Goal: Task Accomplishment & Management: Complete application form

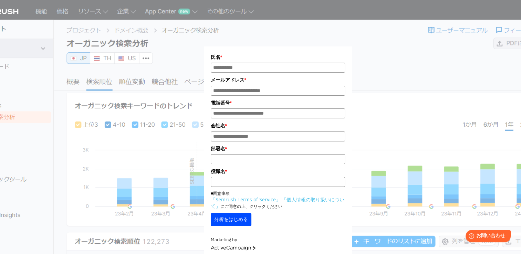
click at [265, 49] on form "氏名 * メールアドレス * 電話番号 * 会社名 * * *" at bounding box center [278, 152] width 148 height 211
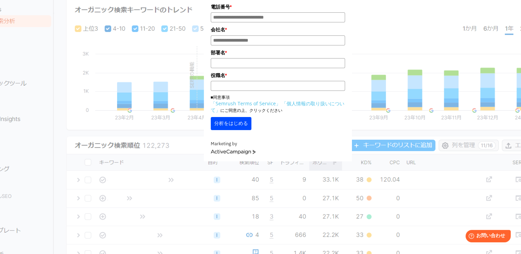
scroll to position [103, 0]
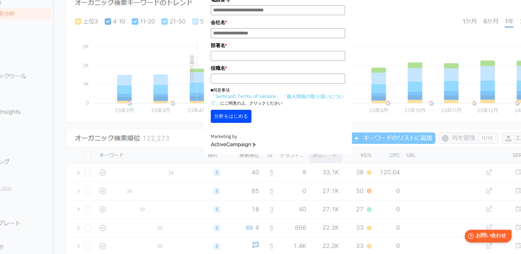
click at [483, 238] on span "お問い合わせ" at bounding box center [491, 236] width 30 height 7
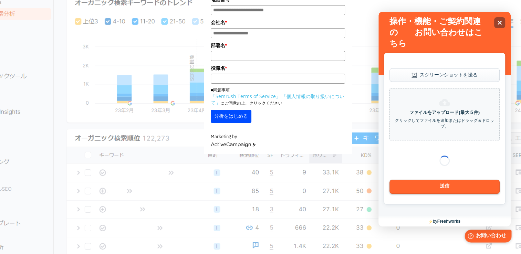
scroll to position [0, 0]
drag, startPoint x: 281, startPoint y: 134, endPoint x: 285, endPoint y: 125, distance: 10.2
click at [281, 134] on form "氏名 * メールアドレス * 電話番号 * 会社名 * * *" at bounding box center [278, 48] width 148 height 211
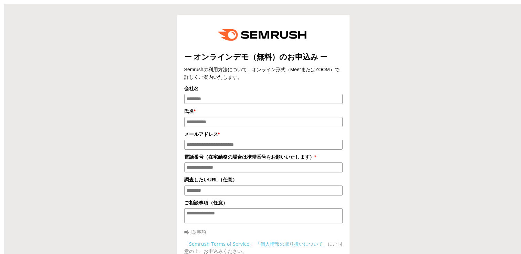
click at [474, 52] on div "ー オンラインデモ（無料）のお申込み ー Semrushの利用方法について、オンライン形式（MeetまたはZOOM）で詳しくご案内いたします。 会社名 氏名 …" at bounding box center [263, 155] width 521 height 305
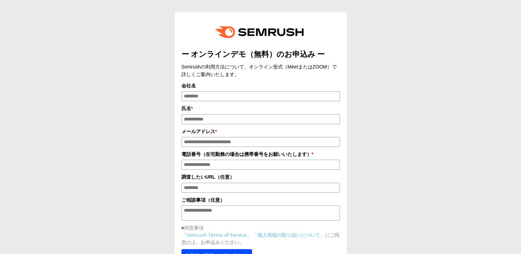
click at [475, 58] on div "ー オンラインデモ（無料）のお申込み ー Semrushの利用方法について、オンライン形式（MeetまたはZOOM）で詳しくご案内いたします。 会社名 氏名 …" at bounding box center [260, 148] width 514 height 290
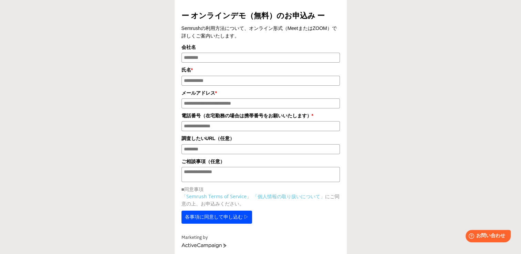
scroll to position [35, 0]
